Goal: Task Accomplishment & Management: Use online tool/utility

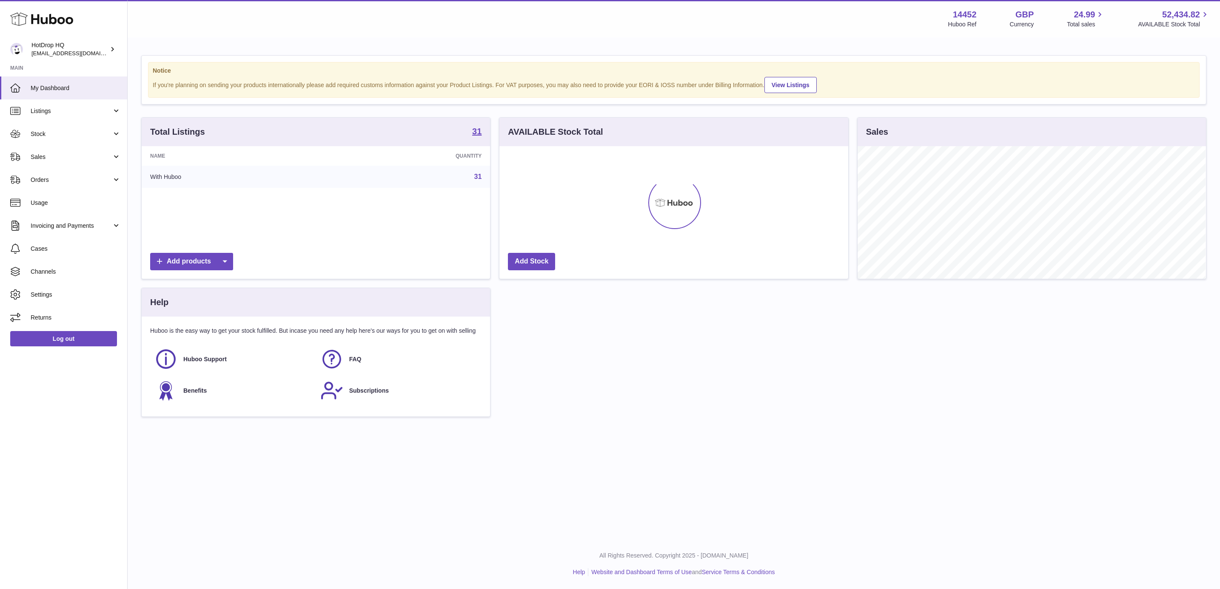
scroll to position [133, 347]
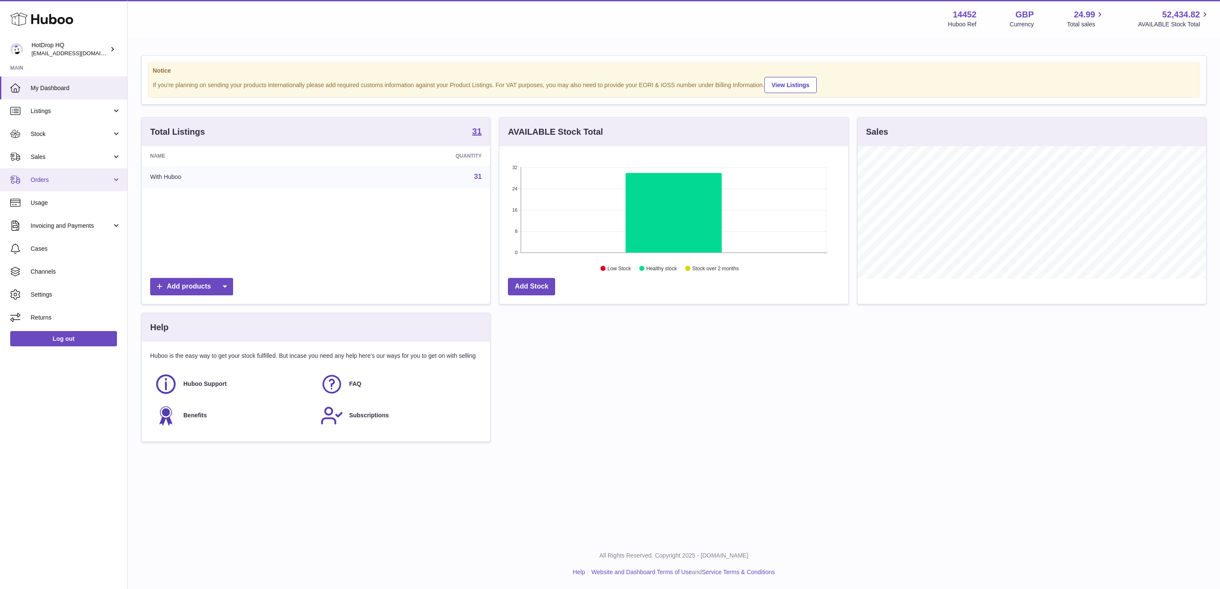
click at [83, 184] on span "Orders" at bounding box center [71, 180] width 81 height 8
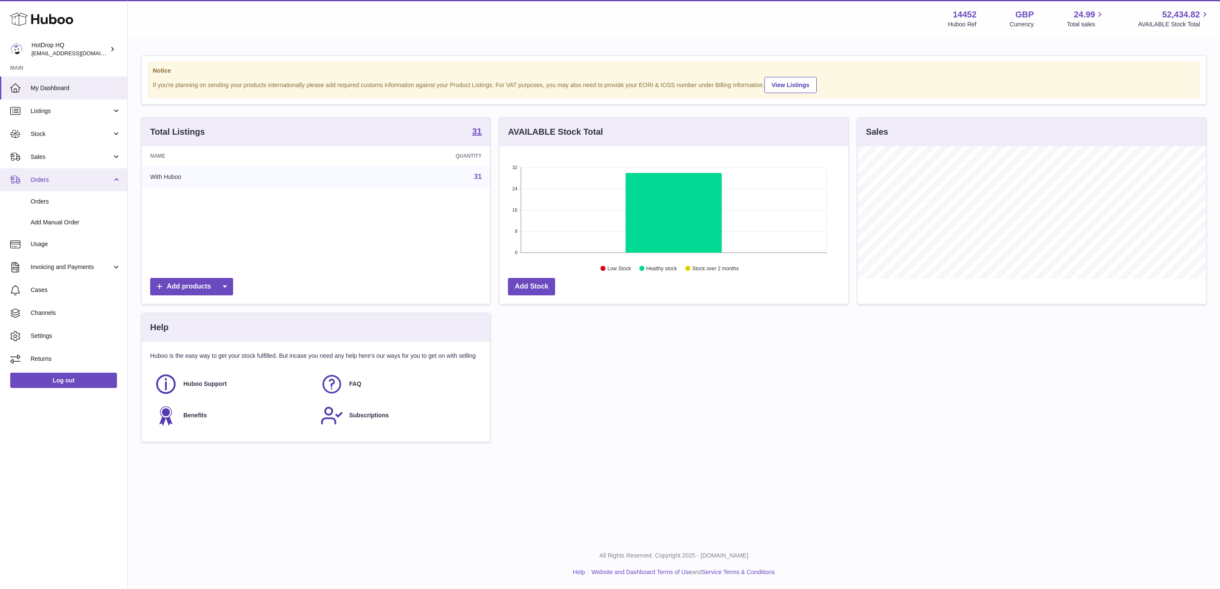
click at [87, 177] on span "Orders" at bounding box center [71, 180] width 81 height 8
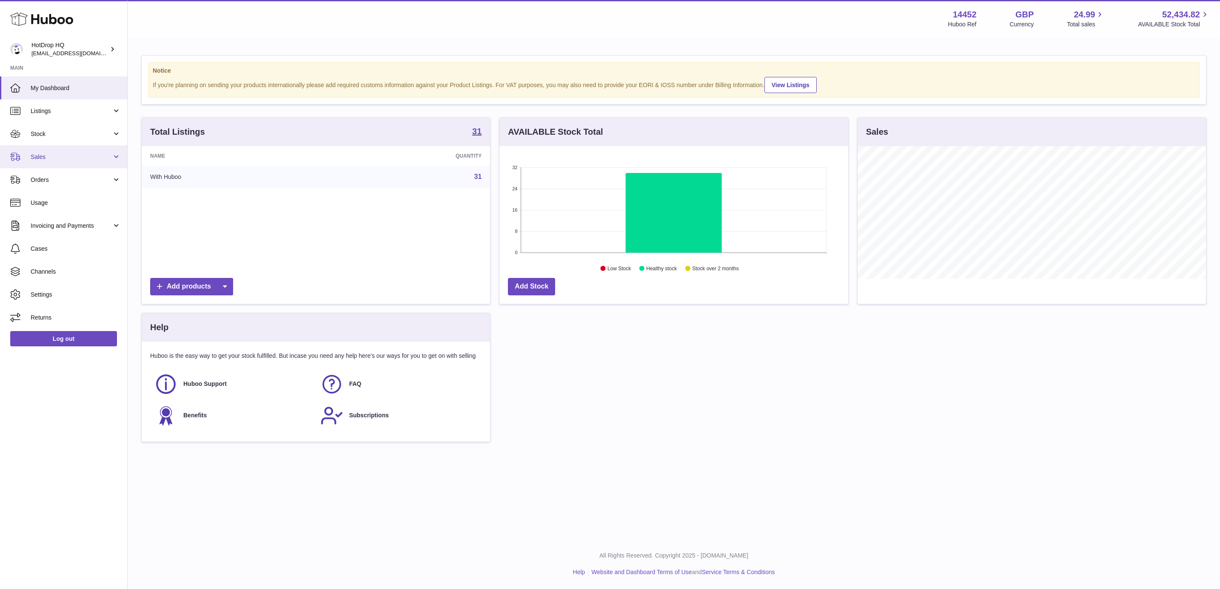
click at [69, 153] on span "Sales" at bounding box center [71, 157] width 81 height 8
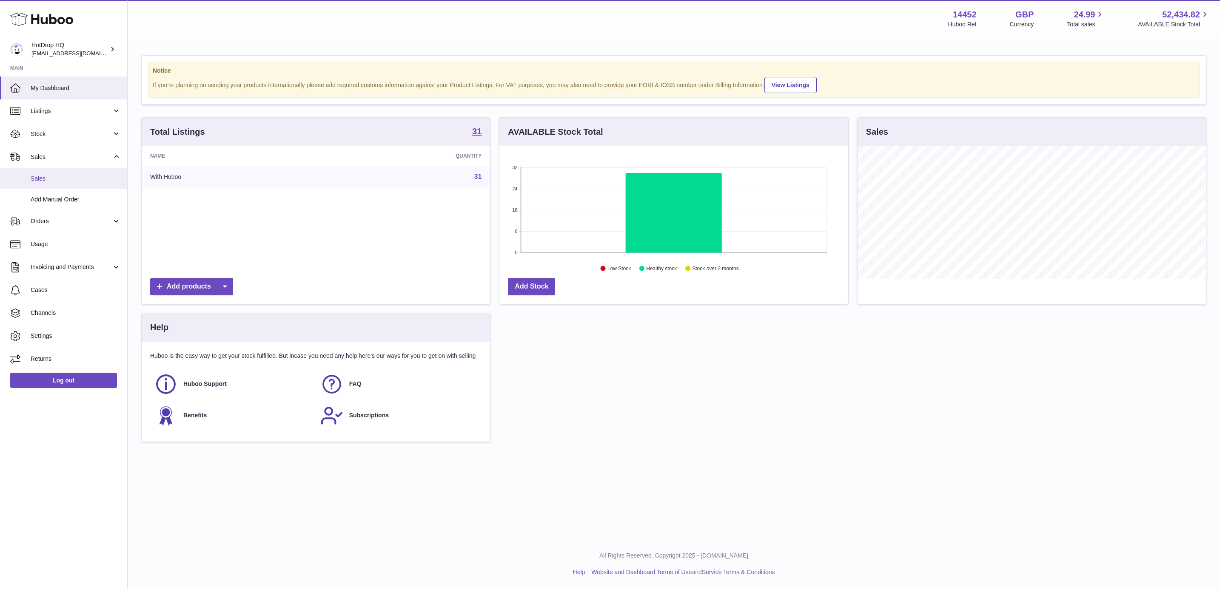
click at [65, 177] on span "Sales" at bounding box center [76, 179] width 90 height 8
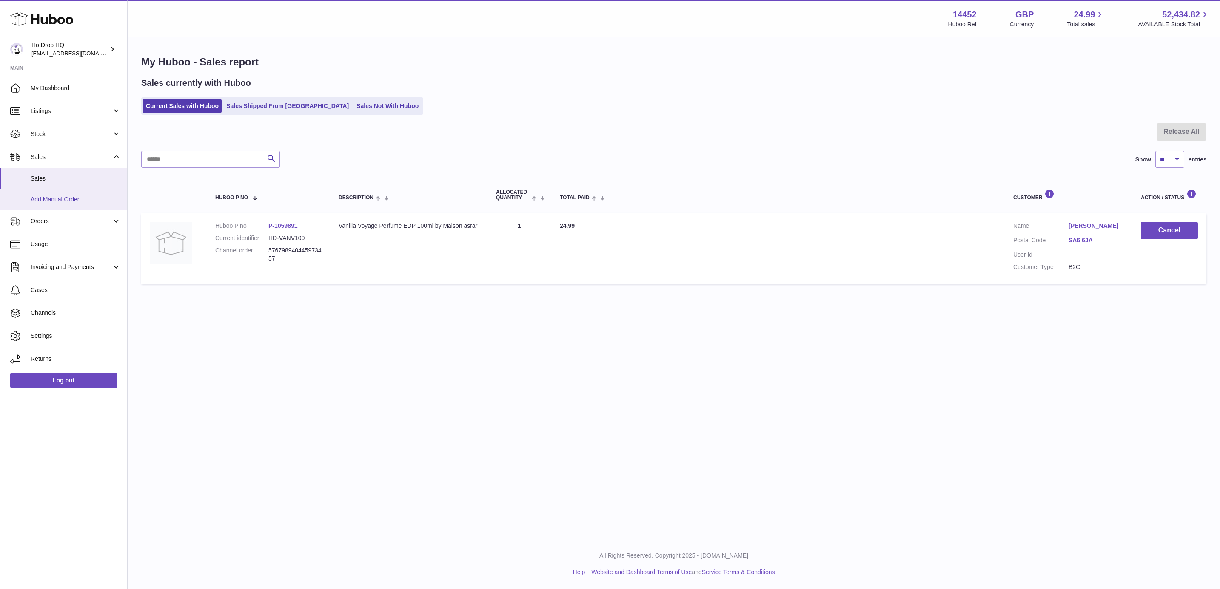
click at [91, 203] on span "Add Manual Order" at bounding box center [76, 200] width 90 height 8
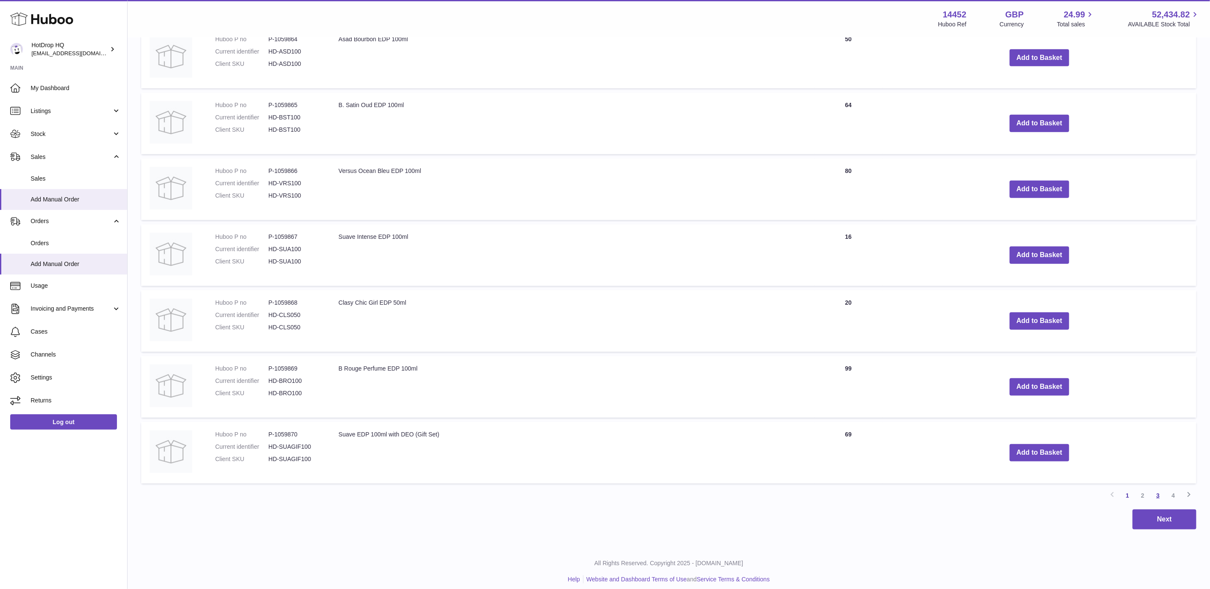
scroll to position [461, 0]
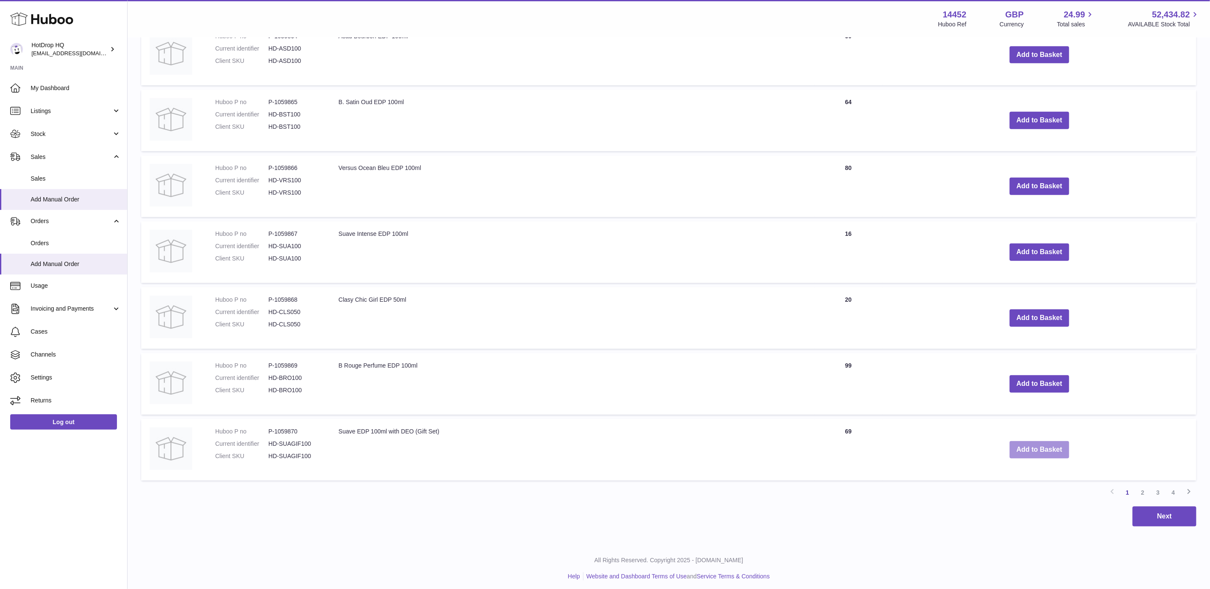
drag, startPoint x: 1036, startPoint y: 446, endPoint x: 1029, endPoint y: 444, distance: 7.8
click at [1038, 446] on button "Add to Basket" at bounding box center [1040, 449] width 60 height 17
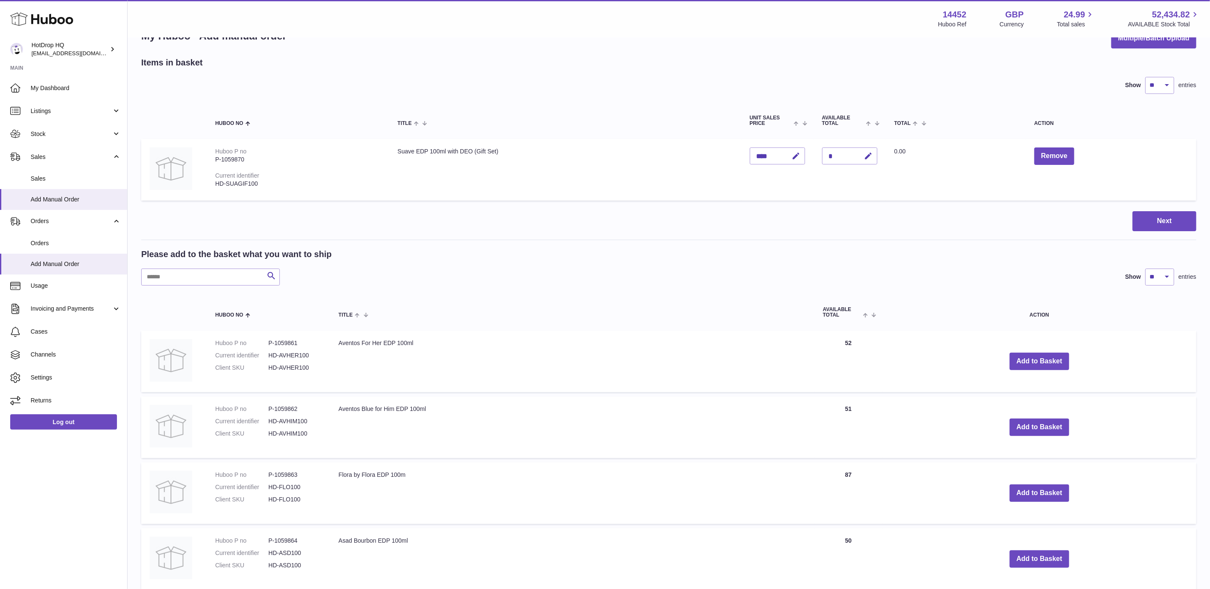
scroll to position [0, 0]
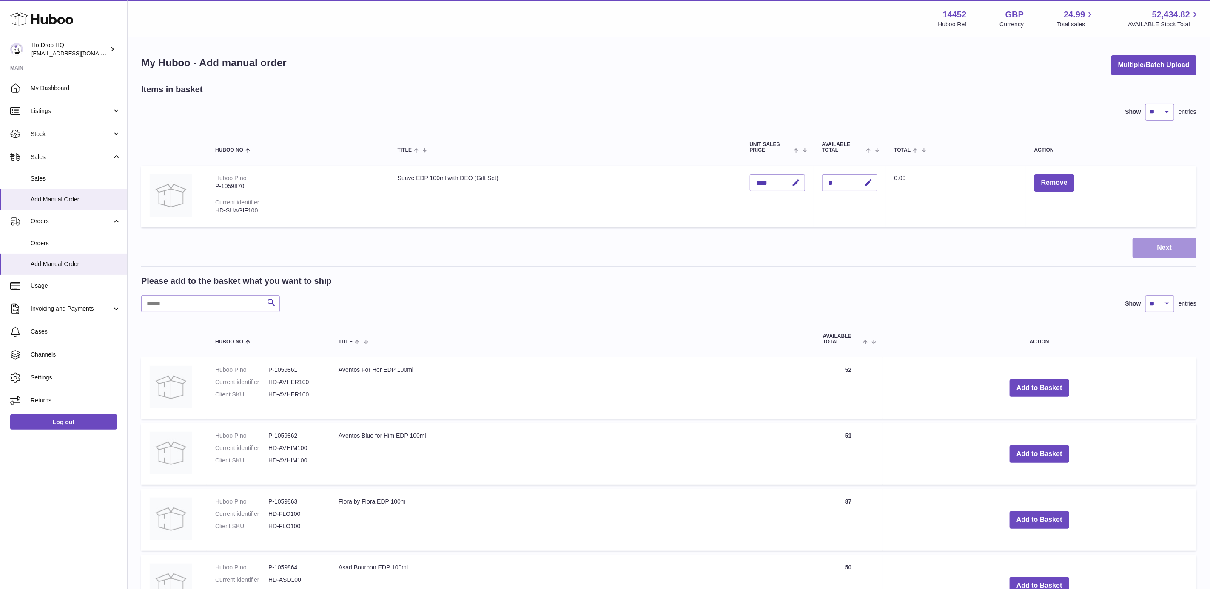
click at [1175, 247] on button "Next" at bounding box center [1164, 248] width 64 height 20
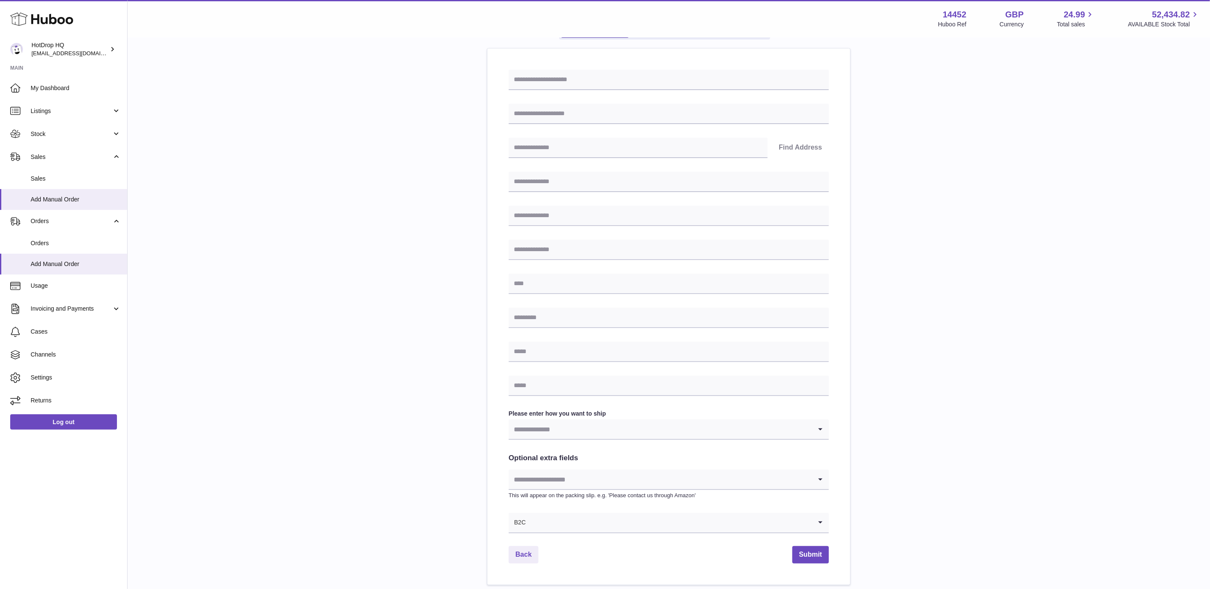
scroll to position [154, 0]
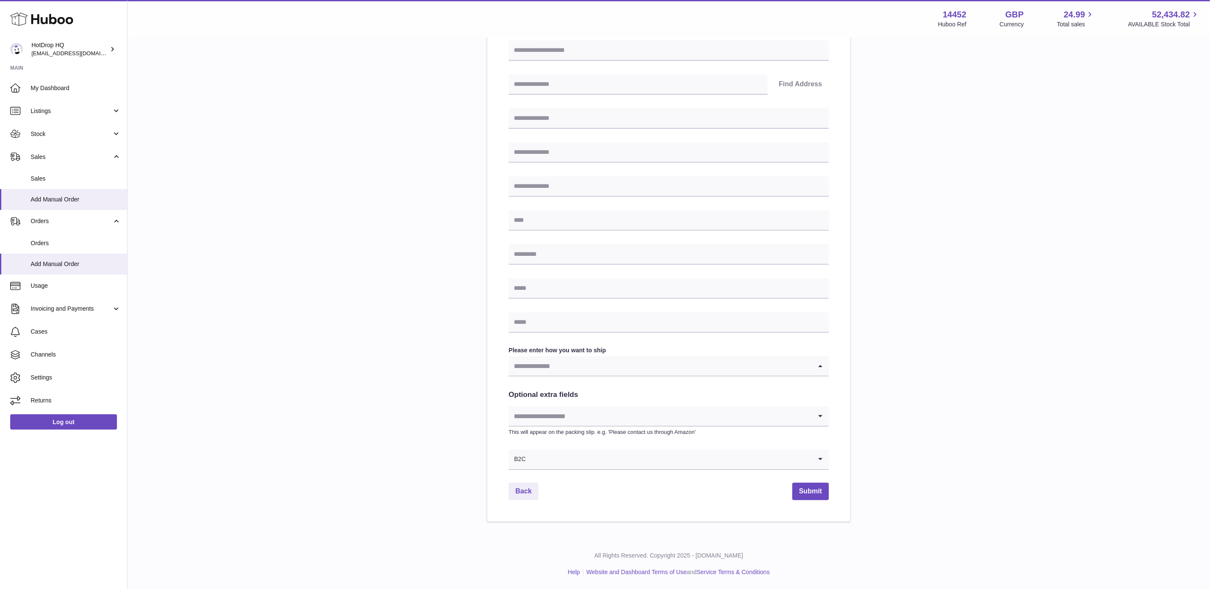
click at [640, 370] on input "Search for option" at bounding box center [660, 366] width 303 height 20
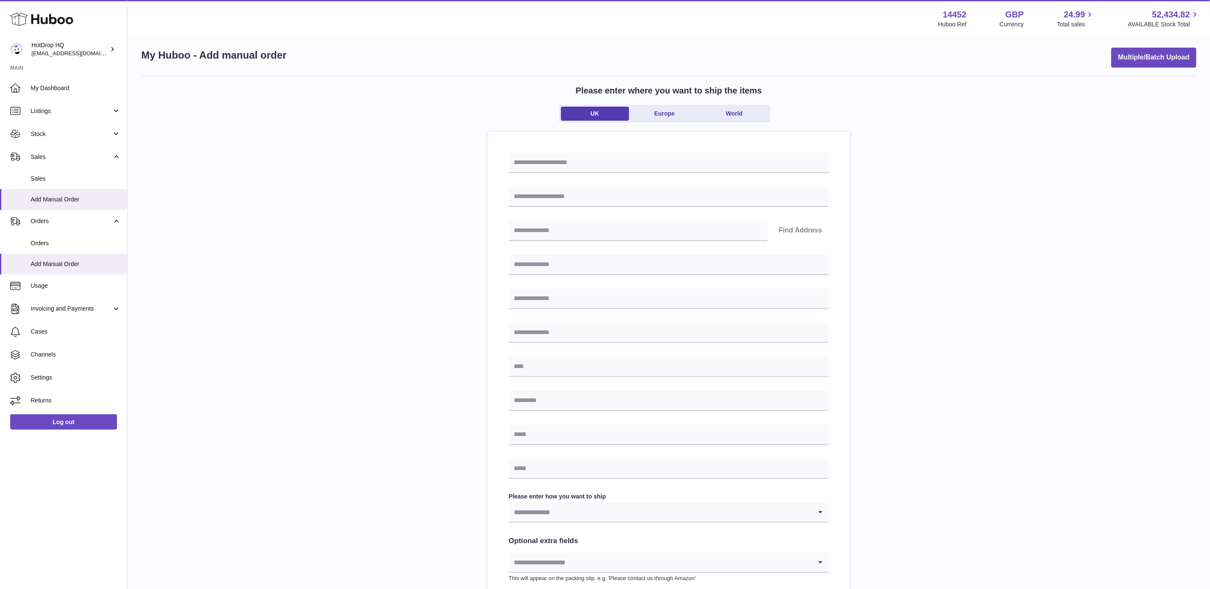
scroll to position [0, 0]
